Goal: Navigation & Orientation: Find specific page/section

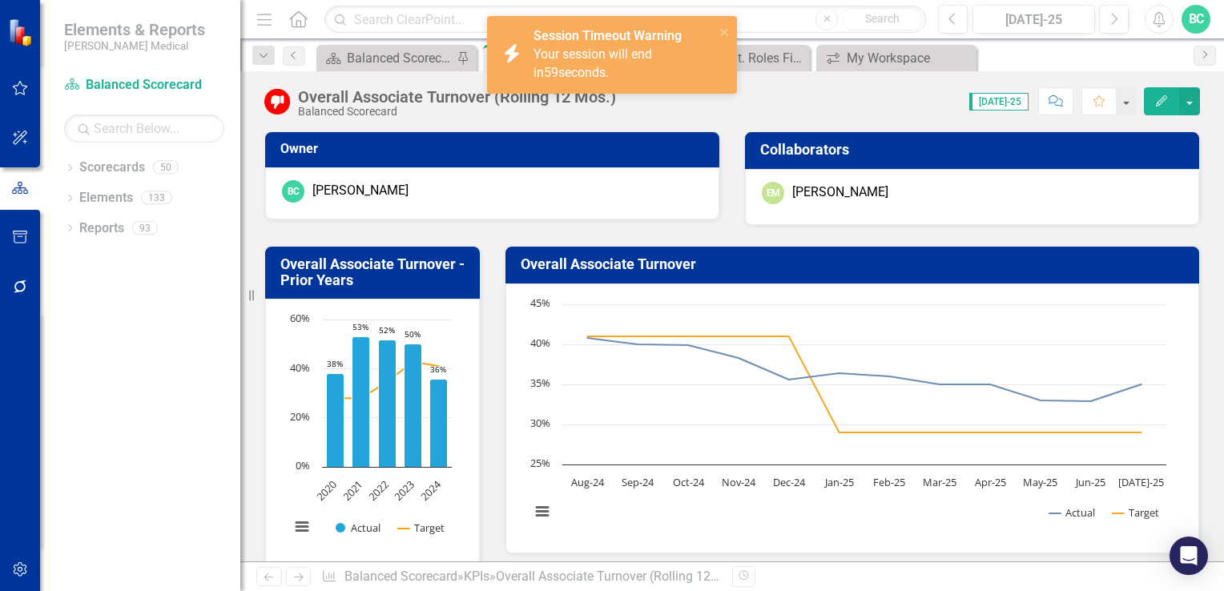
scroll to position [98, 0]
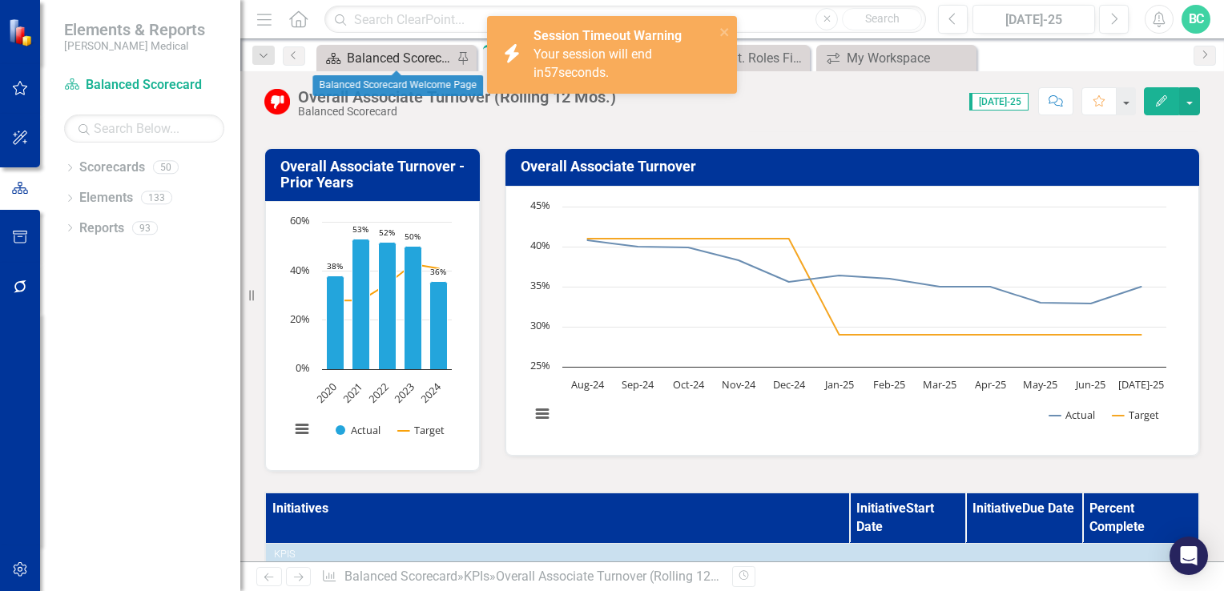
click at [390, 55] on div "Balanced Scorecard Welcome Page" at bounding box center [400, 58] width 106 height 20
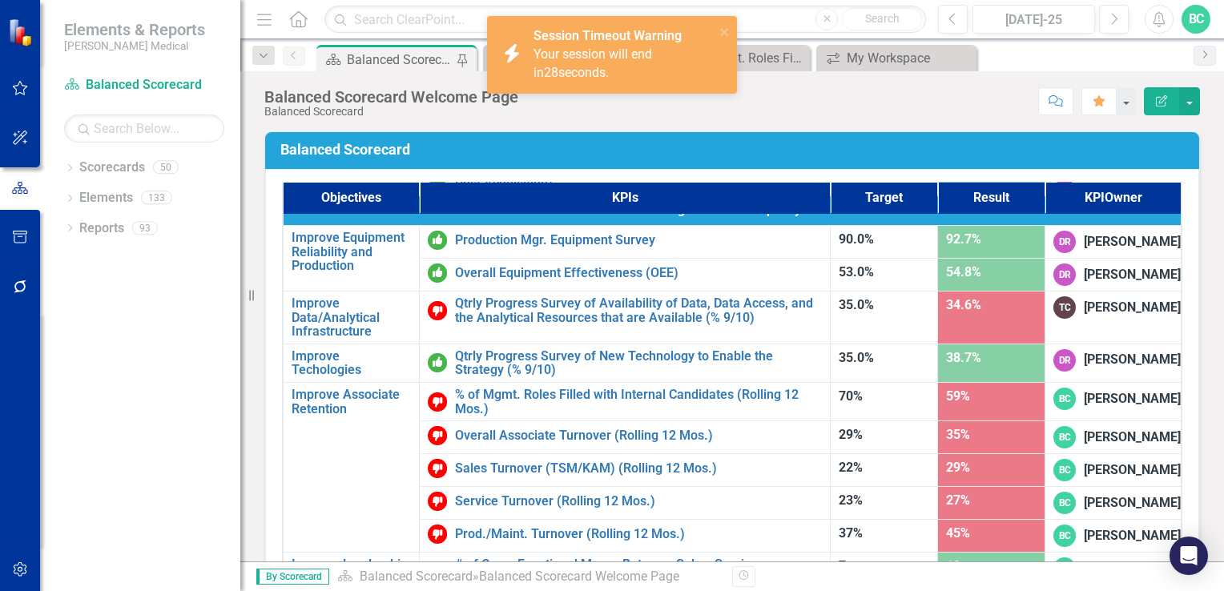
scroll to position [967, 0]
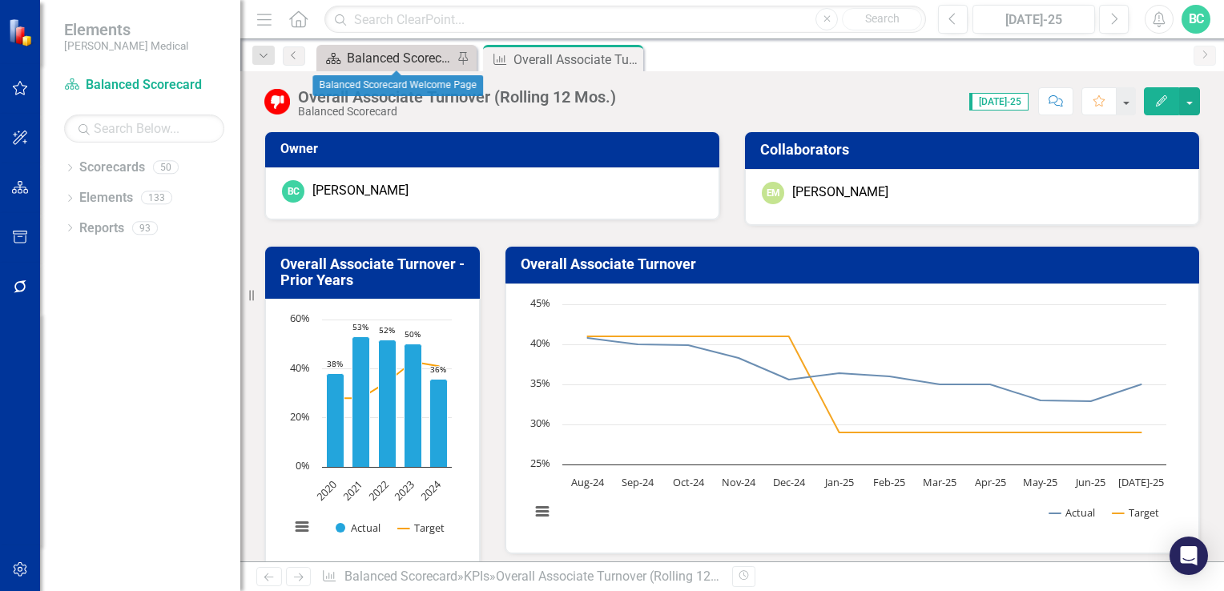
click at [408, 58] on div "Balanced Scorecard Welcome Page" at bounding box center [400, 58] width 106 height 20
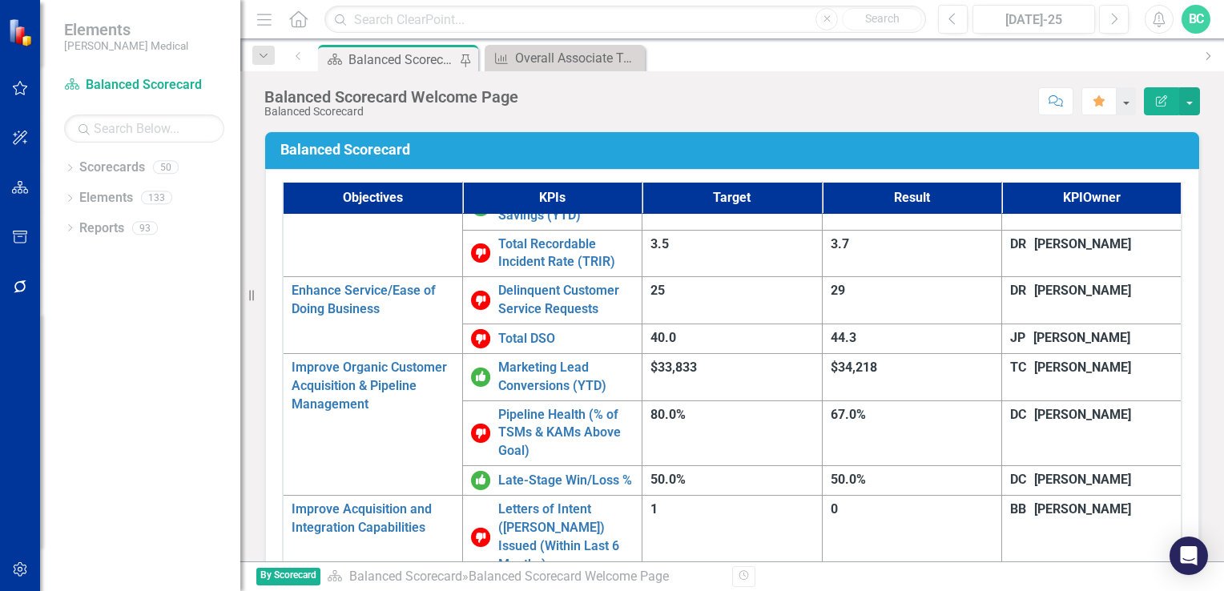
scroll to position [940, 0]
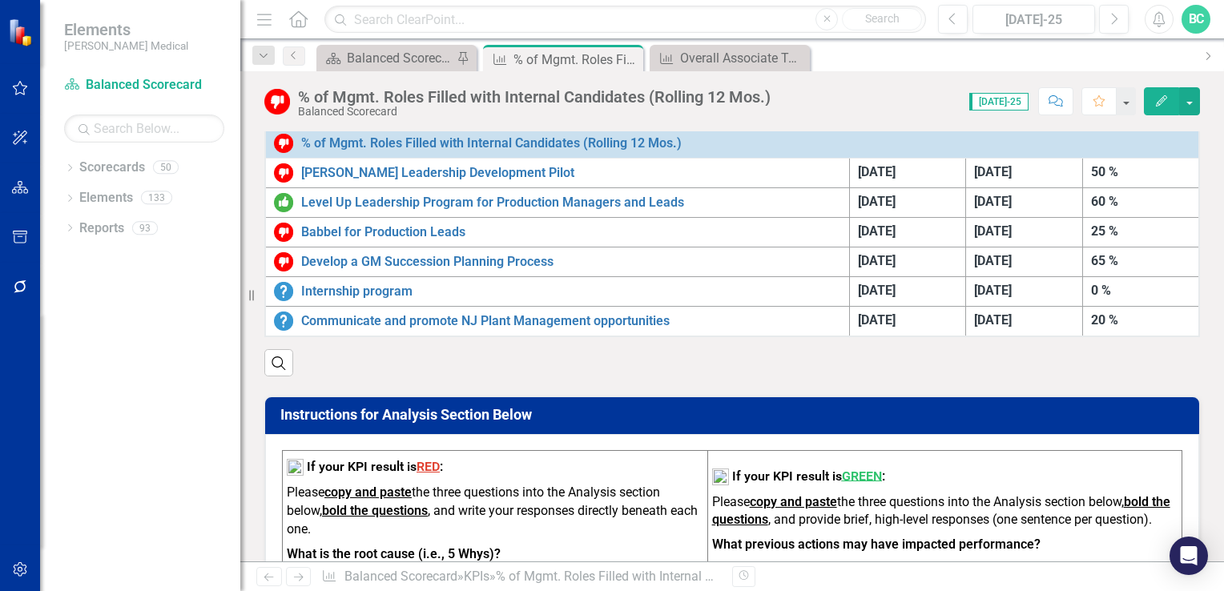
scroll to position [517, 0]
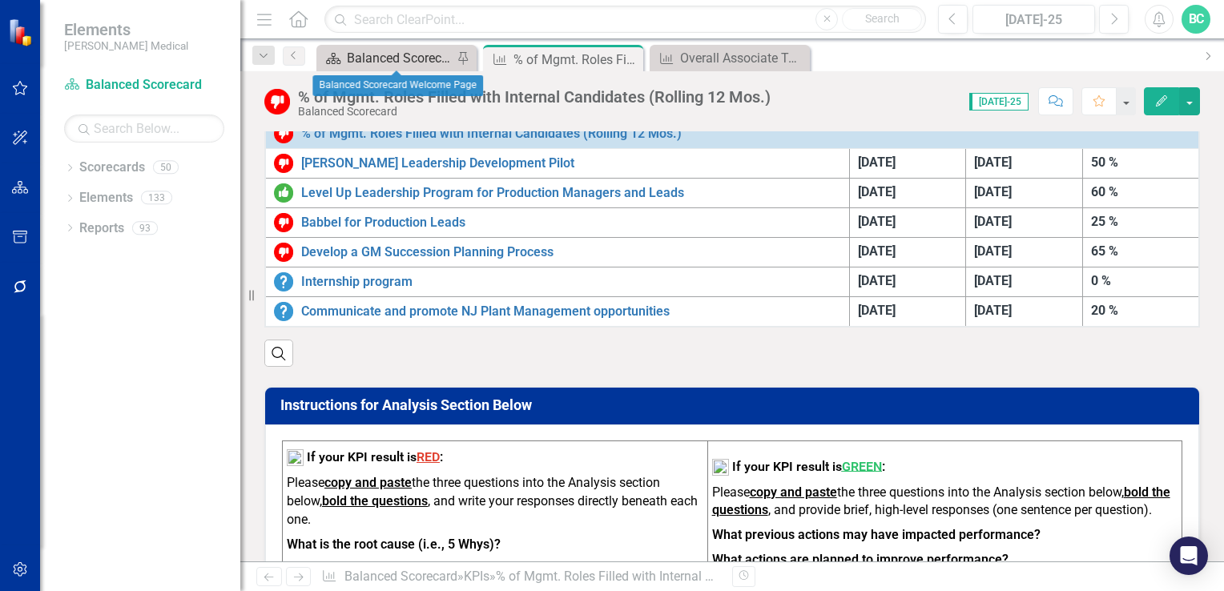
click at [404, 55] on div "Balanced Scorecard Welcome Page" at bounding box center [400, 58] width 106 height 20
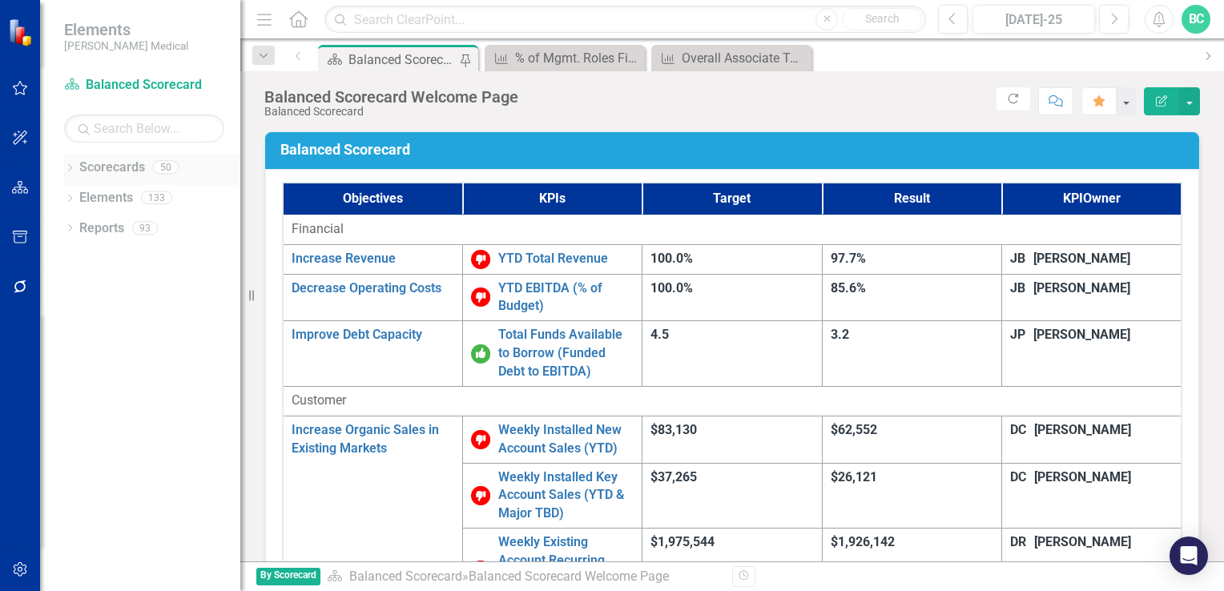
click at [69, 170] on icon at bounding box center [70, 167] width 4 height 7
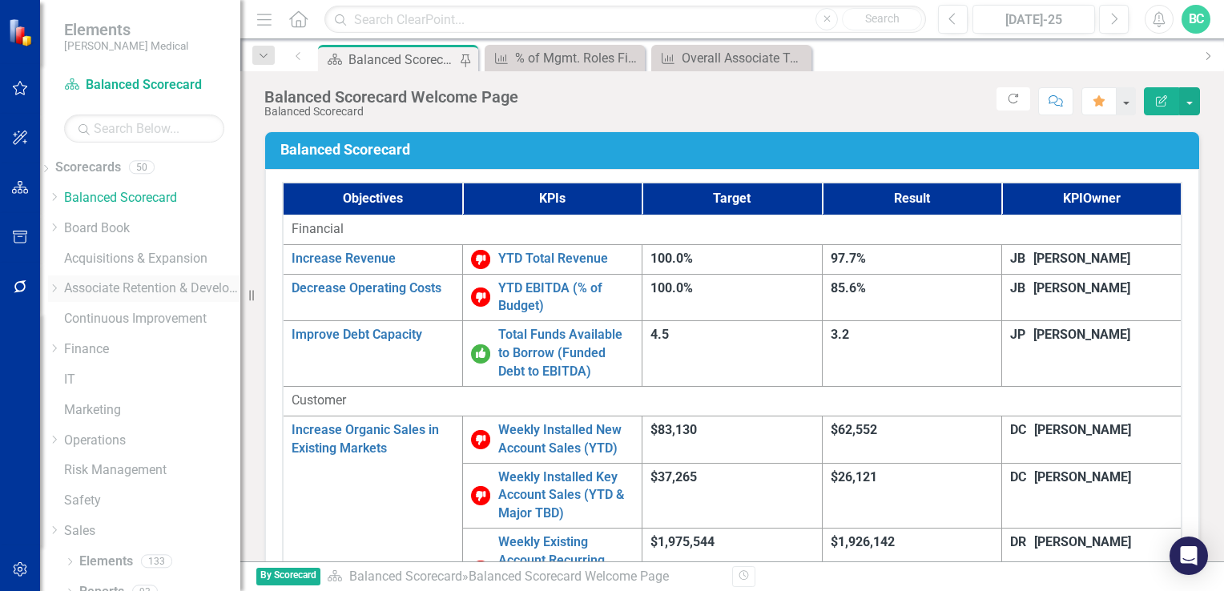
click at [60, 284] on icon "Dropdown" at bounding box center [54, 288] width 12 height 10
click at [60, 336] on icon "Dropdown" at bounding box center [54, 331] width 12 height 10
click at [167, 452] on link "[US_STATE] - HR" at bounding box center [152, 443] width 176 height 18
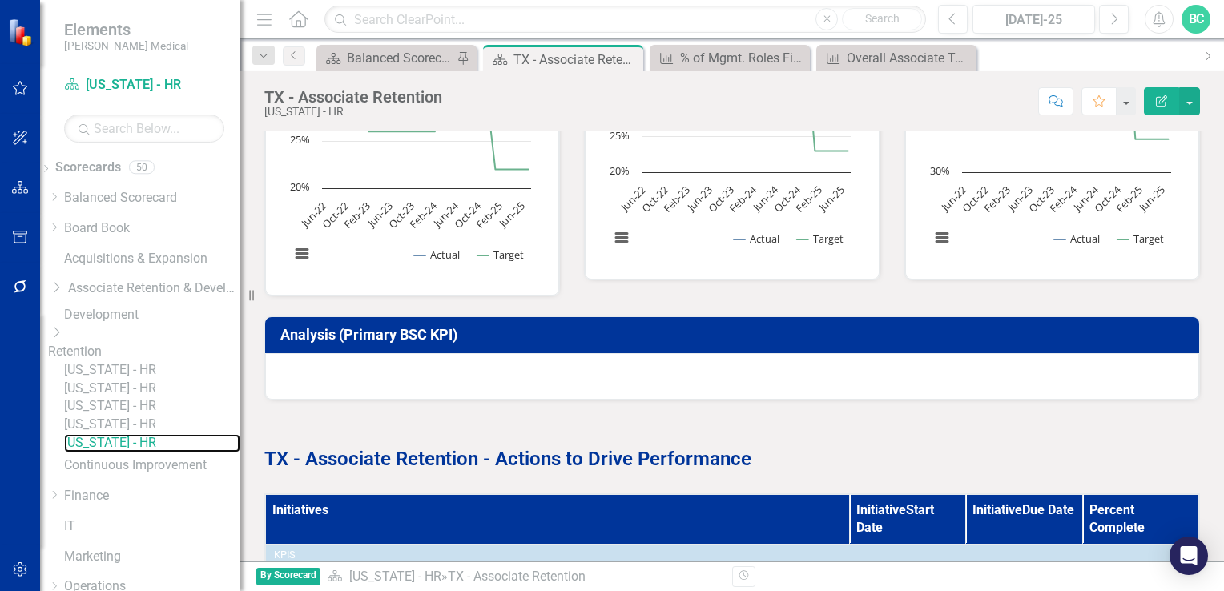
scroll to position [727, 0]
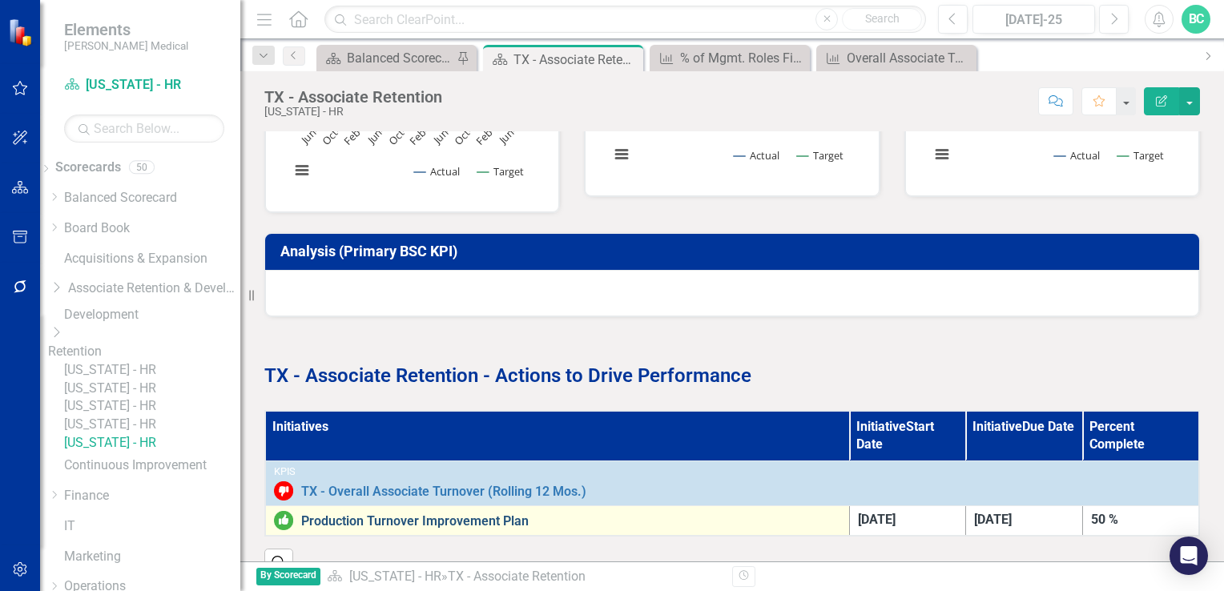
click at [428, 514] on link "Production Turnover Improvement Plan" at bounding box center [571, 521] width 540 height 14
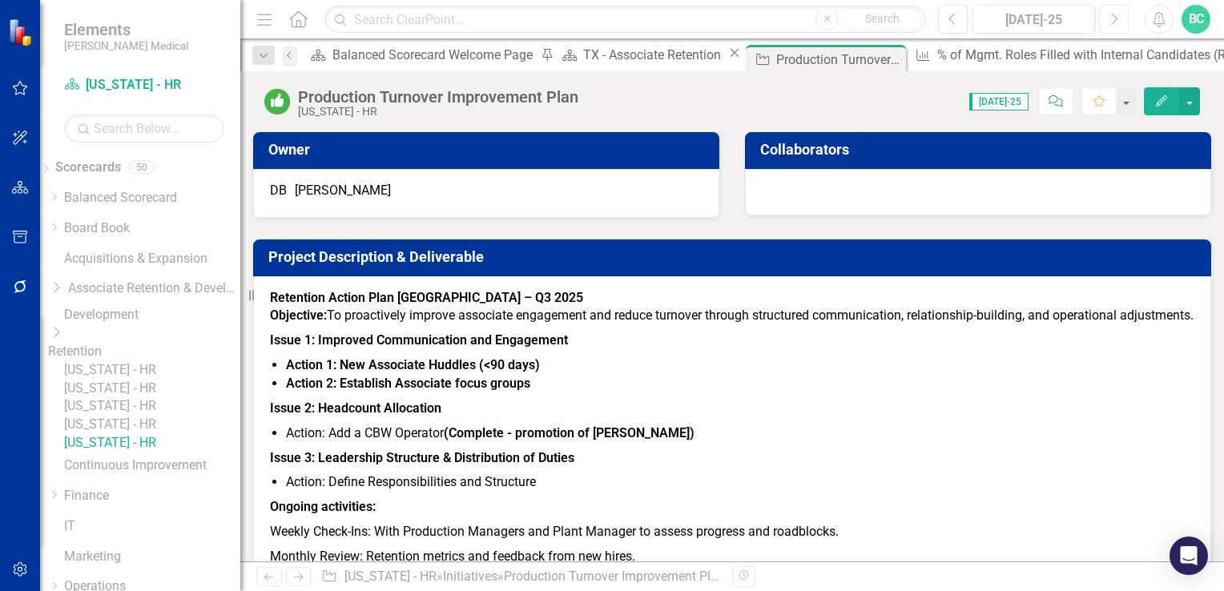
click at [1118, 24] on icon "Next" at bounding box center [1113, 19] width 9 height 14
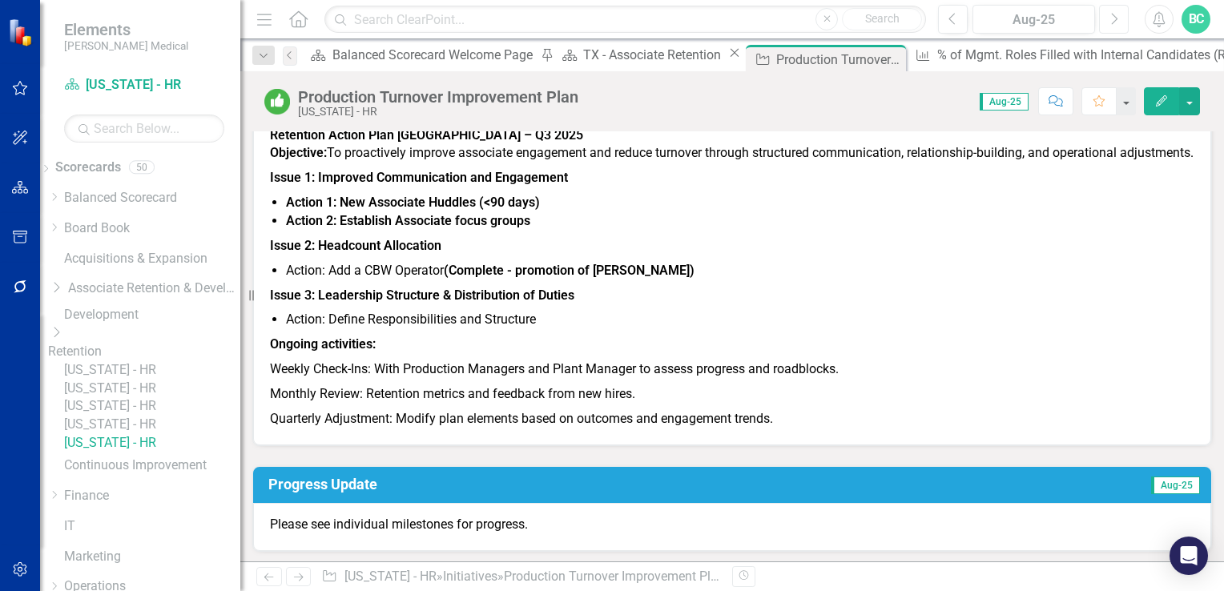
scroll to position [167, 0]
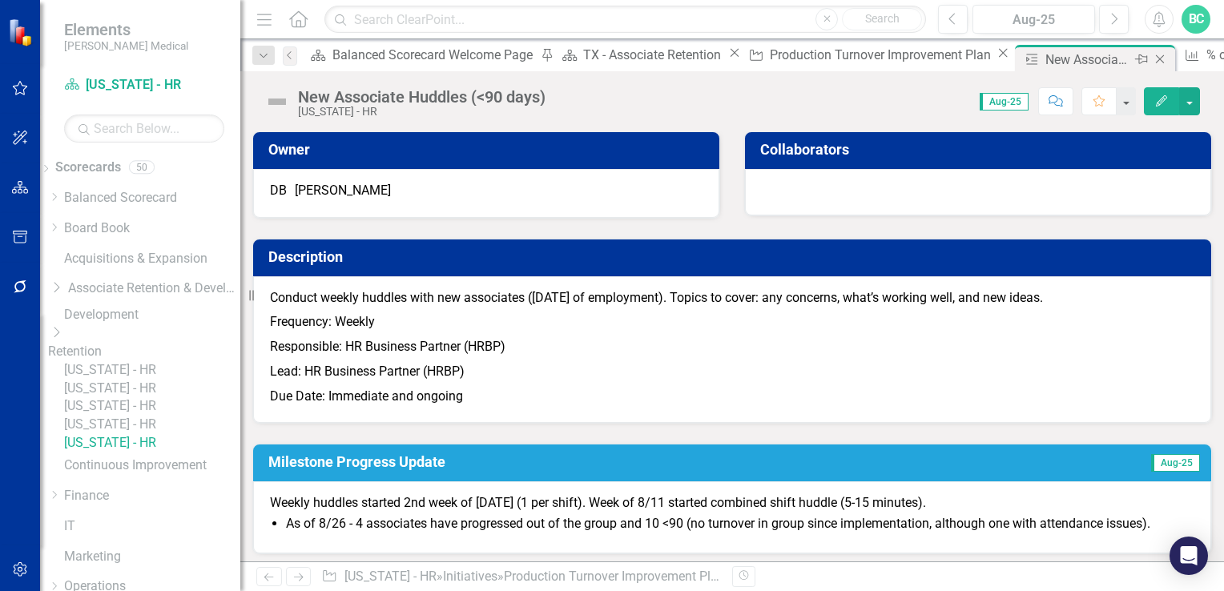
click at [1152, 60] on icon "Close" at bounding box center [1160, 59] width 16 height 13
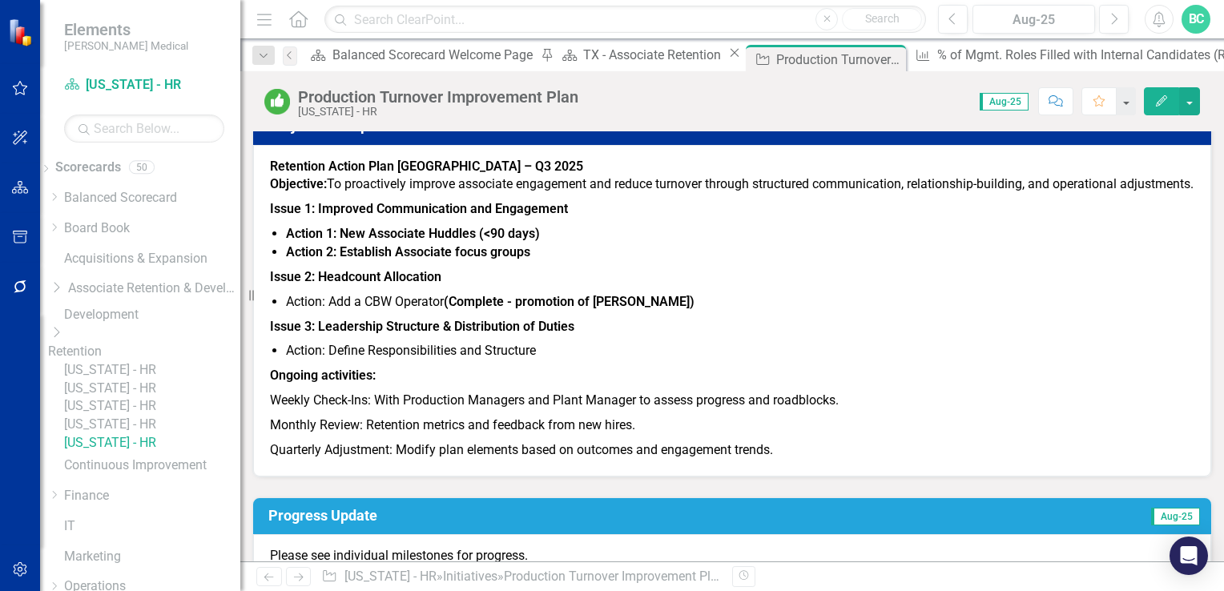
scroll to position [154, 0]
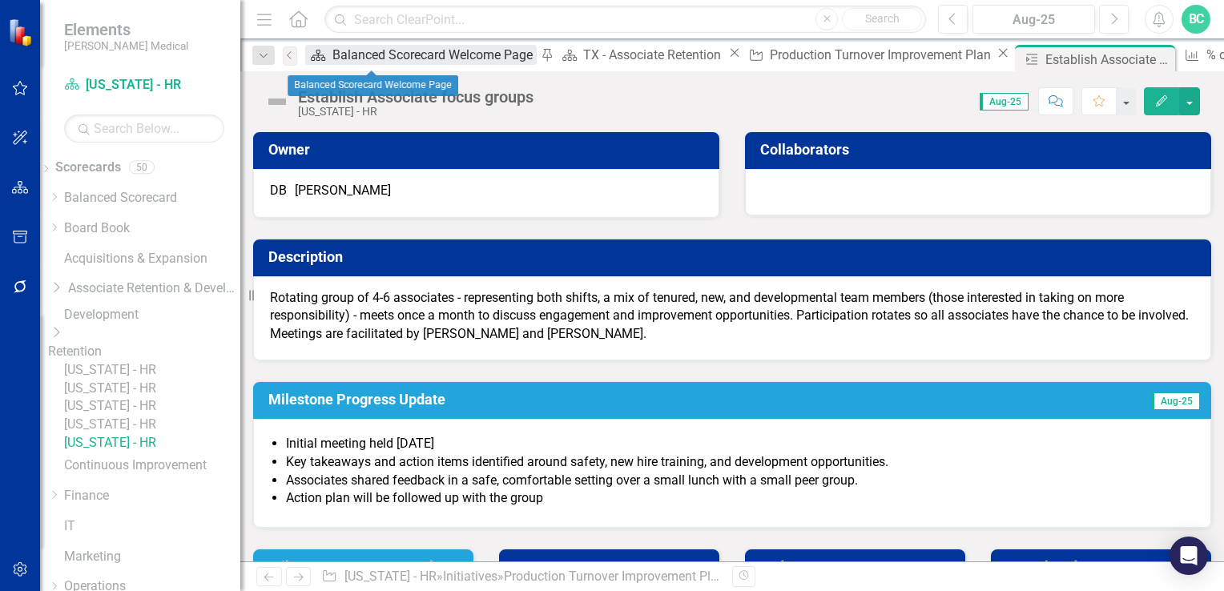
click at [364, 54] on div "Balanced Scorecard Welcome Page" at bounding box center [434, 55] width 204 height 20
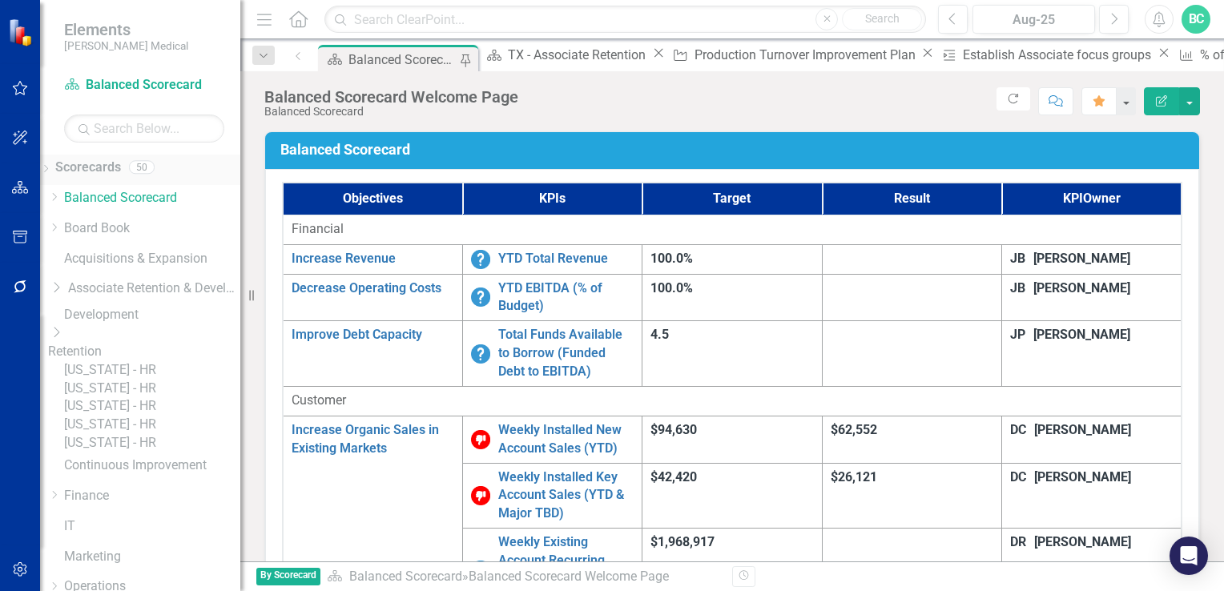
click at [51, 166] on icon "Dropdown" at bounding box center [45, 170] width 11 height 9
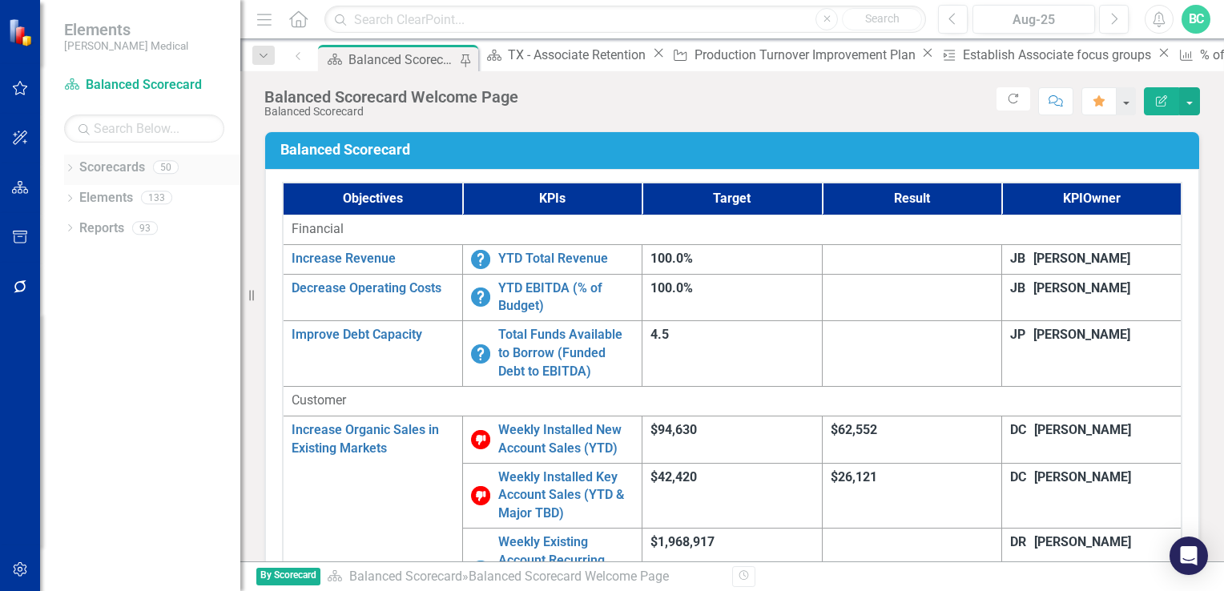
click at [70, 165] on icon "Dropdown" at bounding box center [69, 169] width 11 height 9
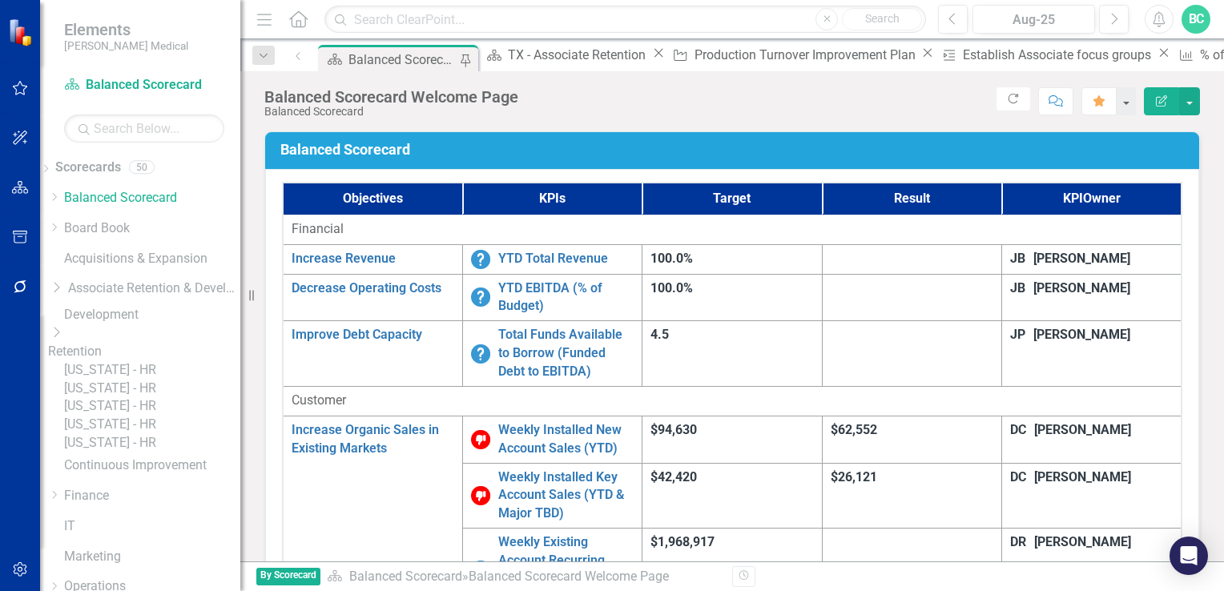
click at [166, 452] on link "[US_STATE] - HR" at bounding box center [152, 443] width 176 height 18
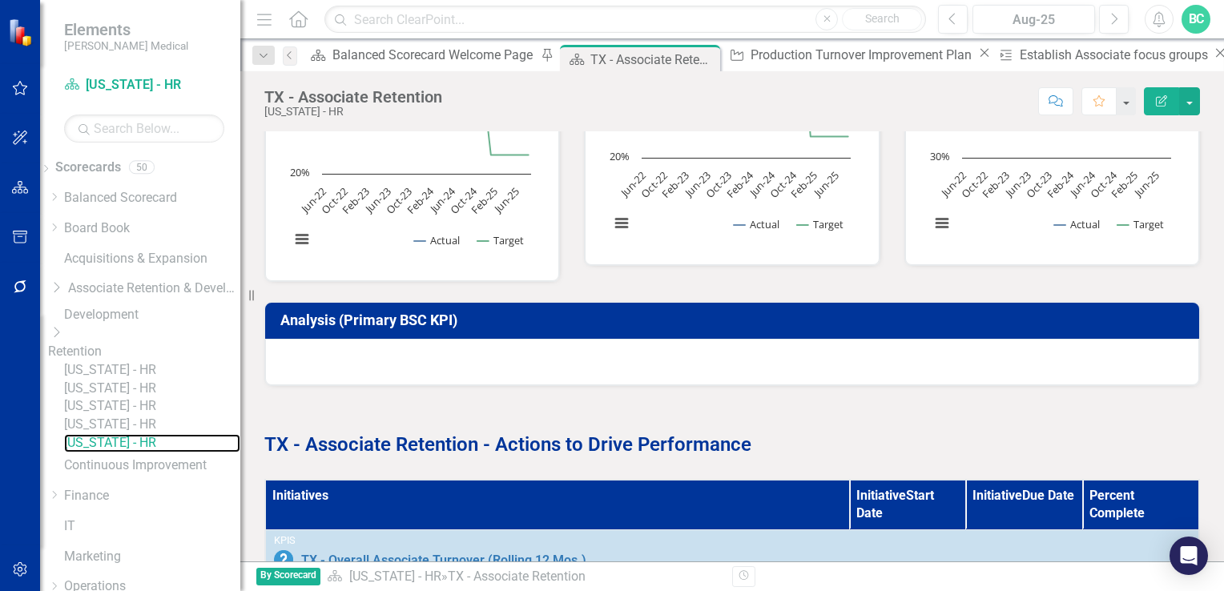
scroll to position [727, 0]
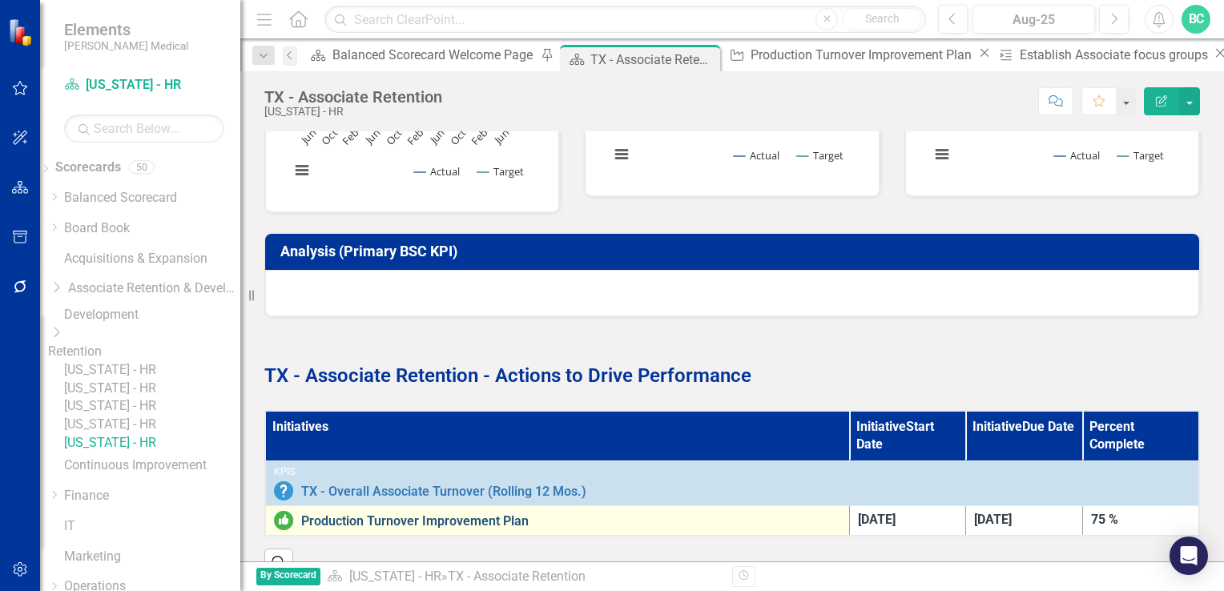
click at [458, 514] on link "Production Turnover Improvement Plan" at bounding box center [571, 521] width 540 height 14
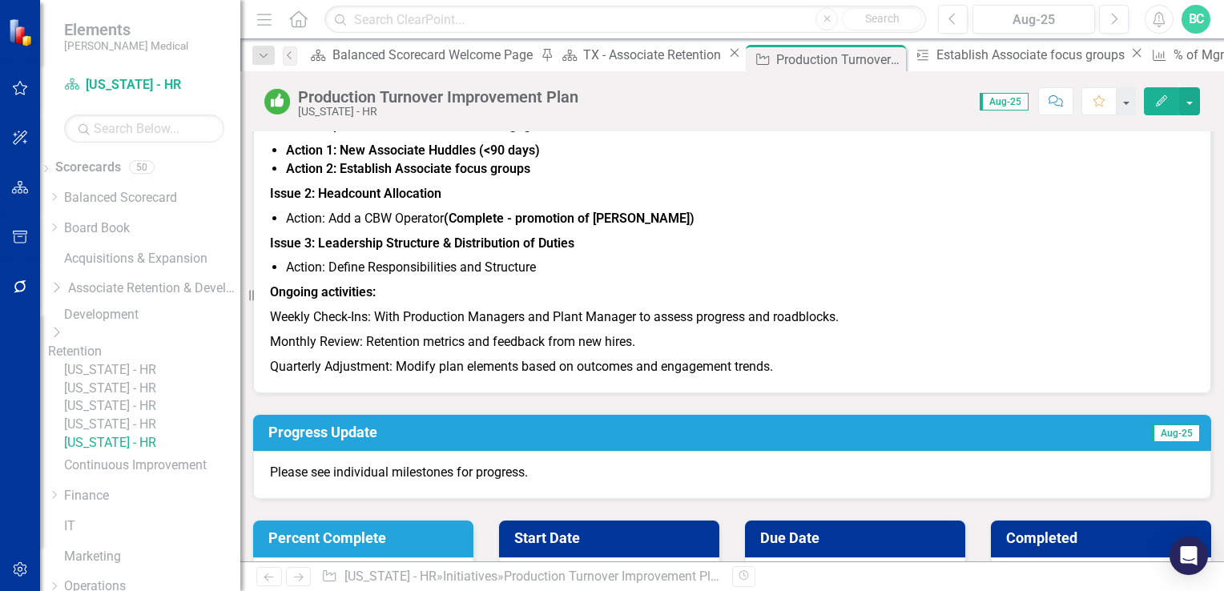
scroll to position [205, 0]
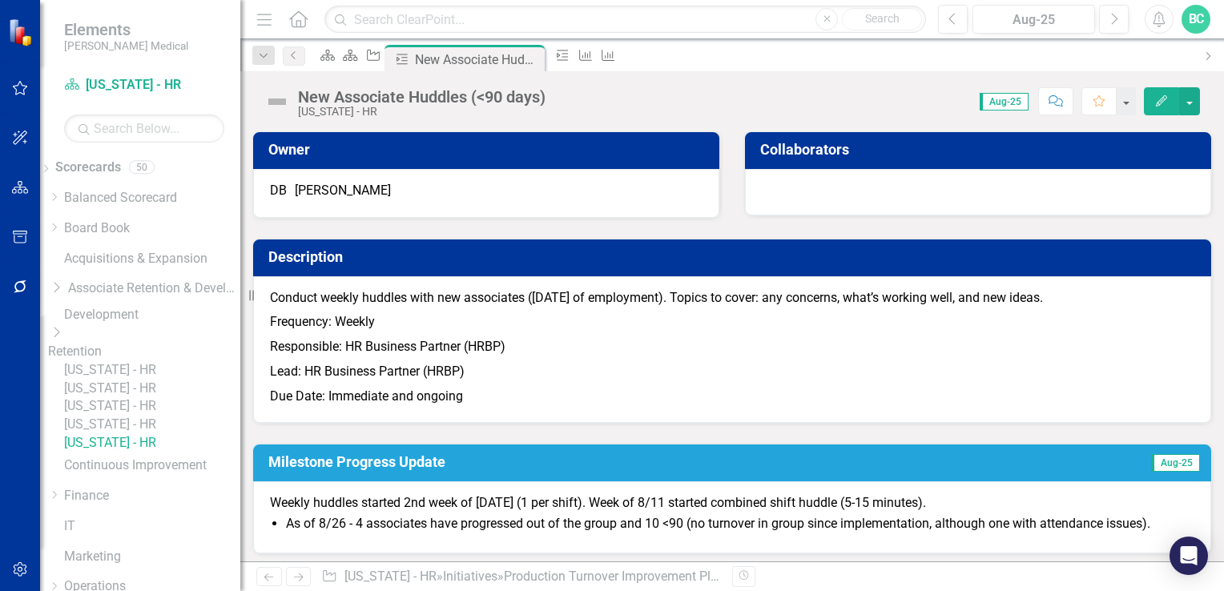
click at [790, 99] on div "Score: N/A Aug-25 Completed Comment Favorite Edit" at bounding box center [876, 100] width 646 height 27
